Goal: Browse casually

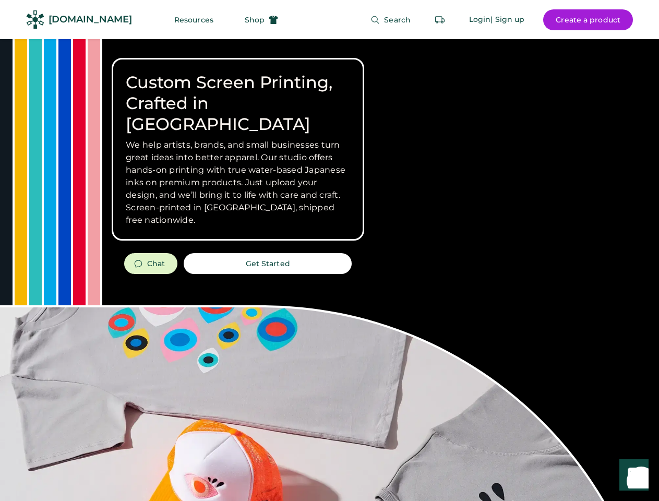
click at [329, 251] on div "Custom Screen Printing, Crafted in [GEOGRAPHIC_DATA] We help artists, brands, a…" at bounding box center [329, 370] width 659 height 663
click at [329, 270] on div "Custom Screen Printing, Crafted in [GEOGRAPHIC_DATA] We help artists, brands, a…" at bounding box center [329, 370] width 659 height 663
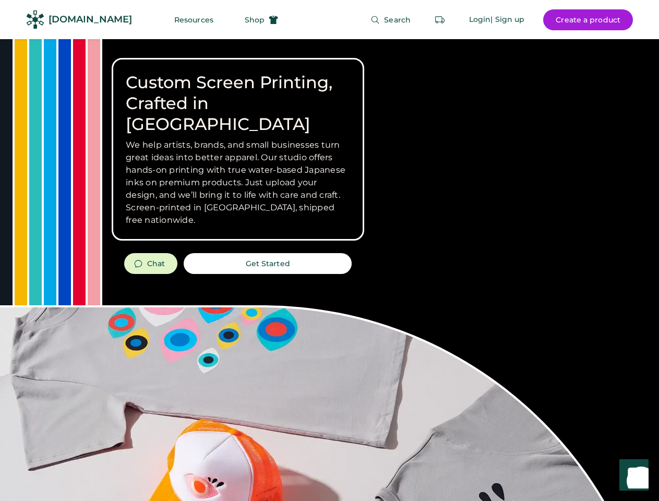
click at [329, 270] on div "Custom Screen Printing, Crafted in [GEOGRAPHIC_DATA] We help artists, brands, a…" at bounding box center [329, 370] width 659 height 663
click at [238, 149] on h3 "We help artists, brands, and small businesses turn great ideas into better appa…" at bounding box center [238, 183] width 224 height 88
click at [238, 139] on h3 "We help artists, brands, and small businesses turn great ideas into better appa…" at bounding box center [238, 183] width 224 height 88
click at [238, 93] on h1 "Custom Screen Printing, Crafted in [GEOGRAPHIC_DATA]" at bounding box center [238, 103] width 224 height 63
